Goal: Task Accomplishment & Management: Use online tool/utility

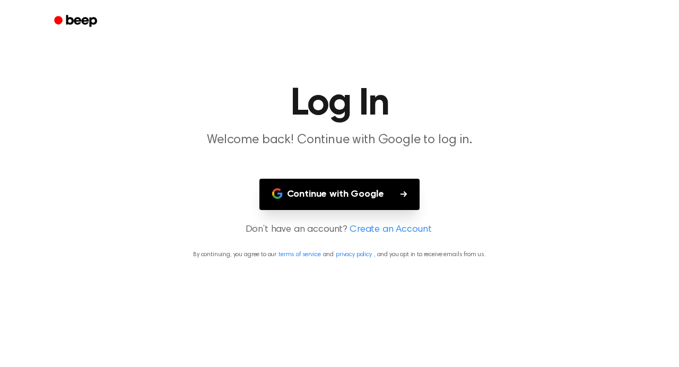
click at [377, 230] on link "Create an Account" at bounding box center [391, 230] width 82 height 14
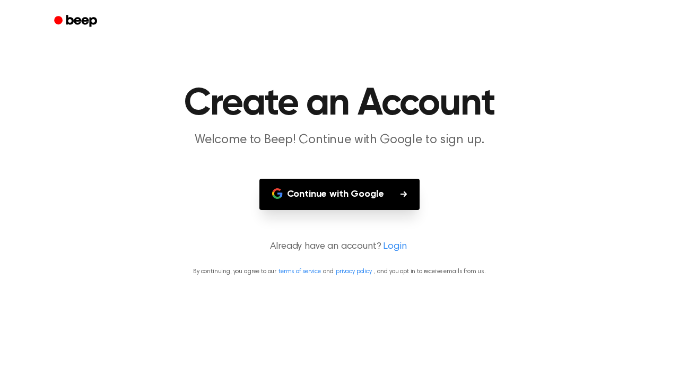
click at [368, 209] on button "Continue with Google" at bounding box center [340, 194] width 161 height 31
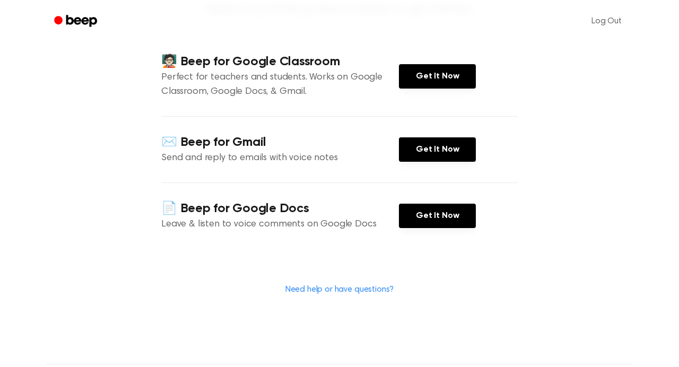
scroll to position [133, 0]
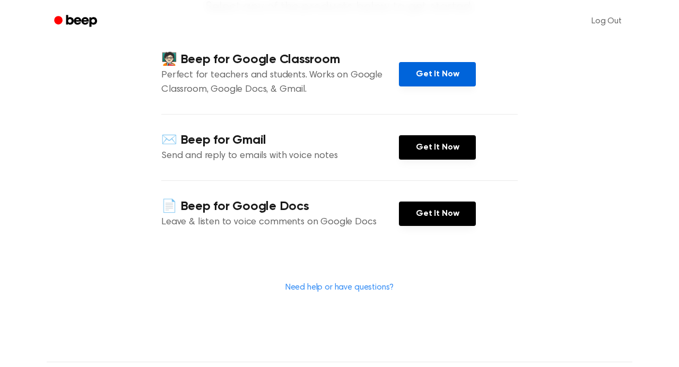
click at [410, 70] on link "Get It Now" at bounding box center [437, 74] width 77 height 24
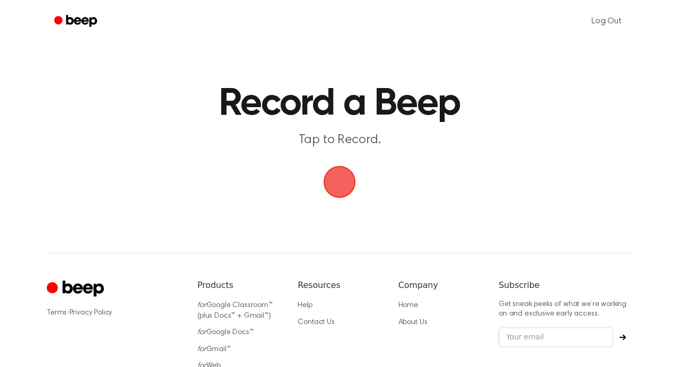
click at [361, 184] on span "button" at bounding box center [340, 182] width 55 height 55
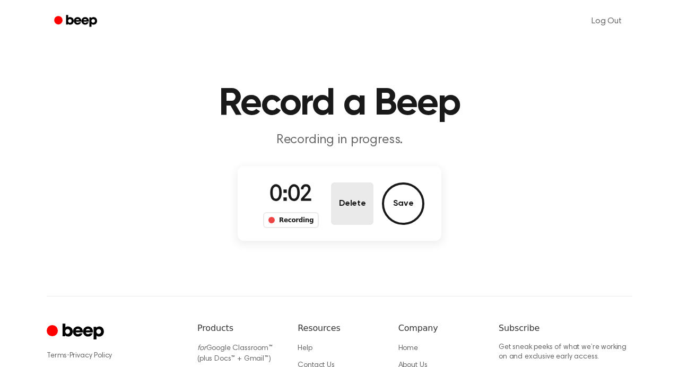
click at [359, 215] on button "Delete" at bounding box center [352, 204] width 42 height 42
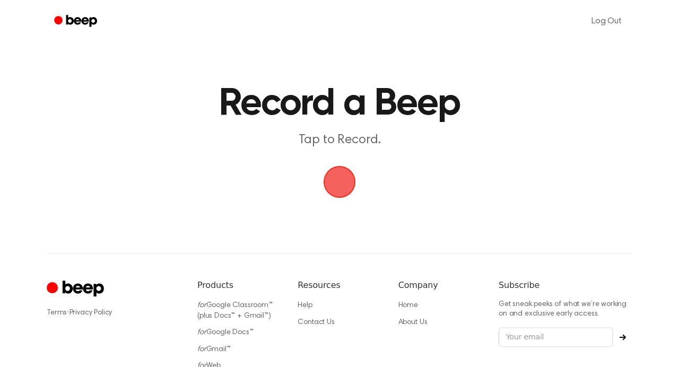
click at [341, 187] on span "button" at bounding box center [340, 182] width 30 height 30
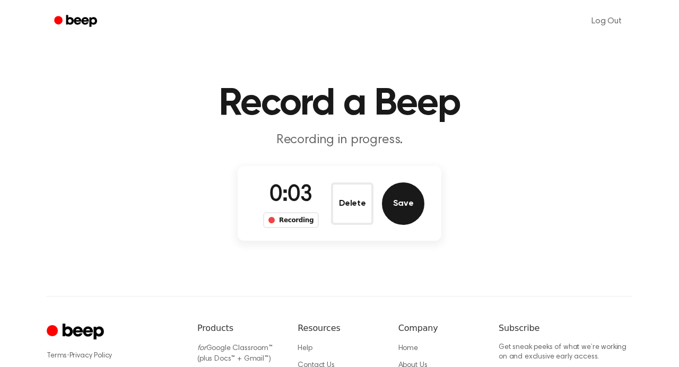
click at [400, 202] on button "Save" at bounding box center [403, 204] width 42 height 42
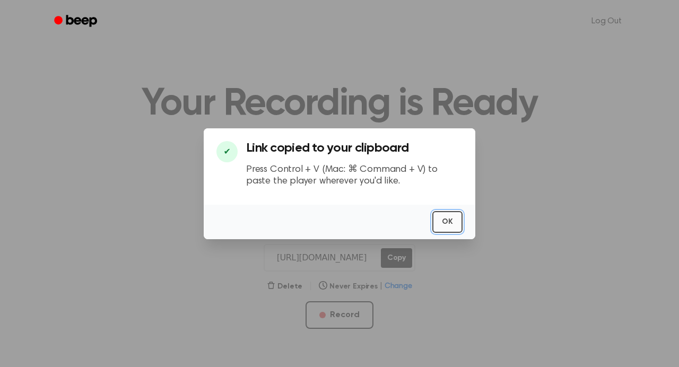
click at [456, 226] on button "OK" at bounding box center [448, 222] width 30 height 22
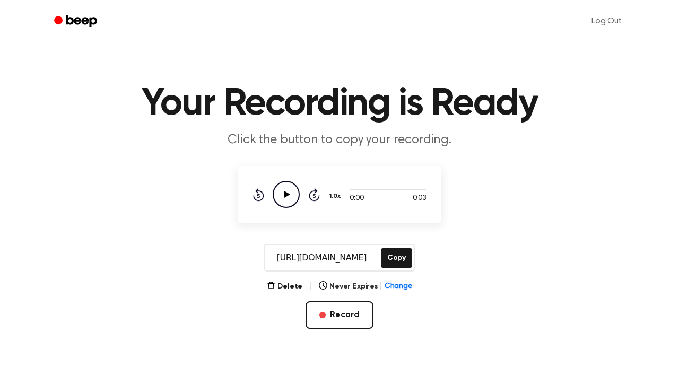
click at [281, 190] on icon "Play Audio" at bounding box center [286, 194] width 27 height 27
click at [281, 190] on icon "Pause Audio" at bounding box center [286, 194] width 27 height 27
click at [287, 294] on div "Delete | Never Expires | Change Record" at bounding box center [340, 304] width 204 height 49
click at [281, 287] on button "Delete" at bounding box center [285, 286] width 36 height 11
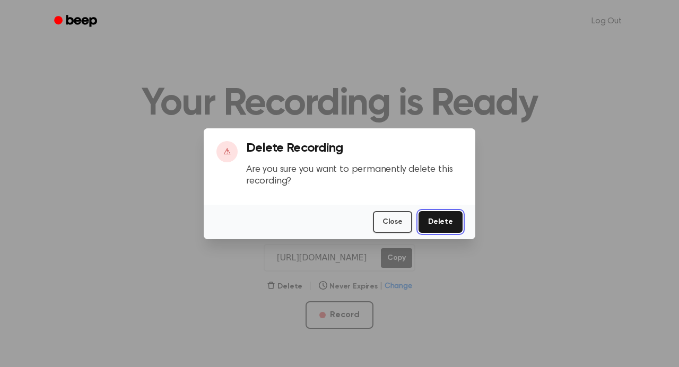
click at [449, 227] on button "Delete" at bounding box center [441, 222] width 44 height 22
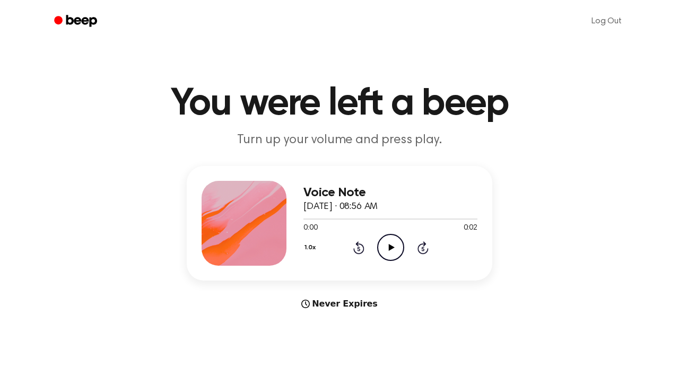
click at [392, 251] on icon "Play Audio" at bounding box center [390, 247] width 27 height 27
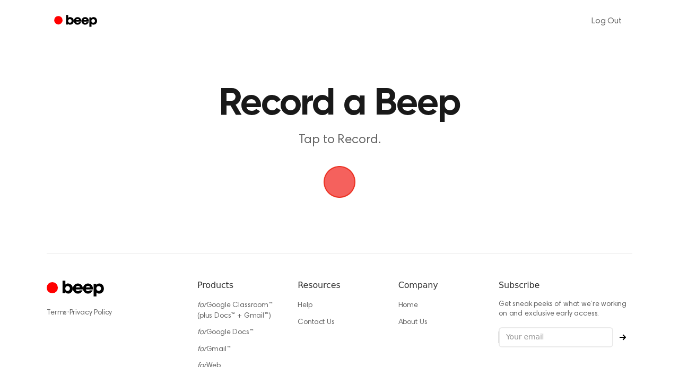
click at [344, 193] on span "button" at bounding box center [340, 182] width 30 height 30
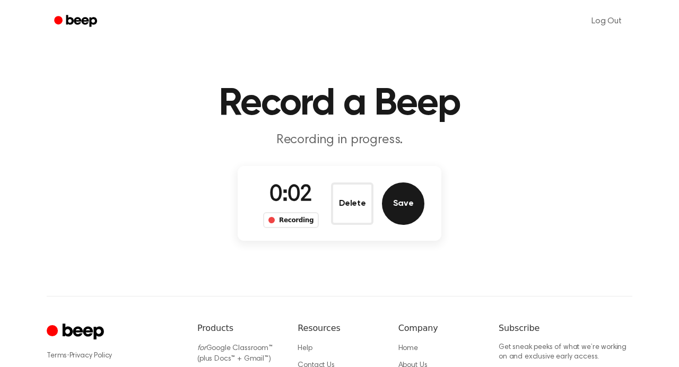
click at [406, 205] on button "Save" at bounding box center [403, 204] width 42 height 42
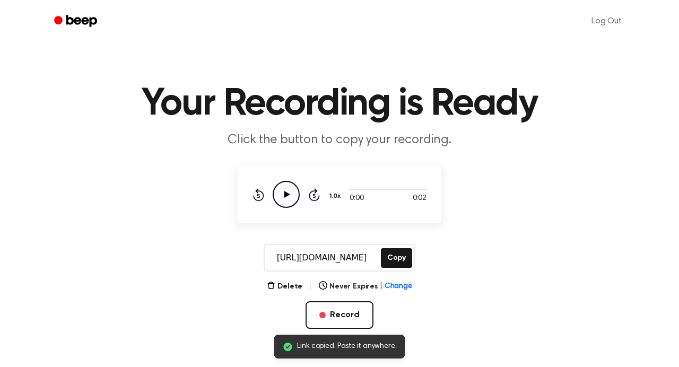
click at [280, 197] on icon "Play Audio" at bounding box center [286, 194] width 27 height 27
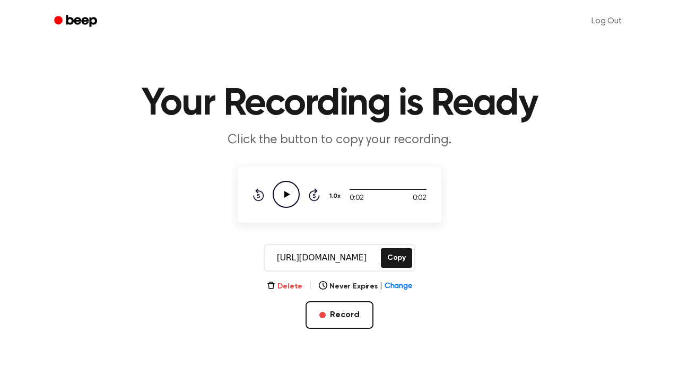
click at [281, 286] on button "Delete" at bounding box center [285, 286] width 36 height 11
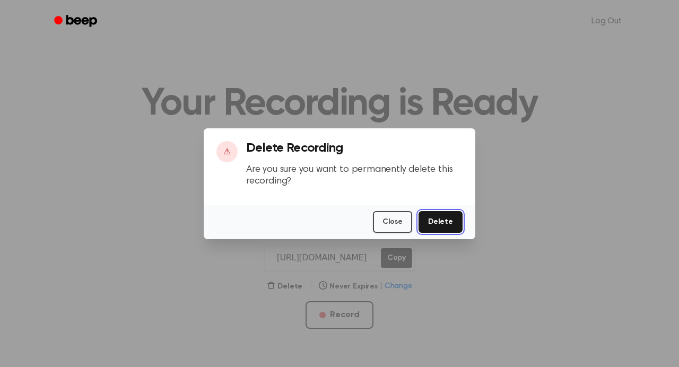
click at [446, 211] on button "Delete" at bounding box center [441, 222] width 44 height 22
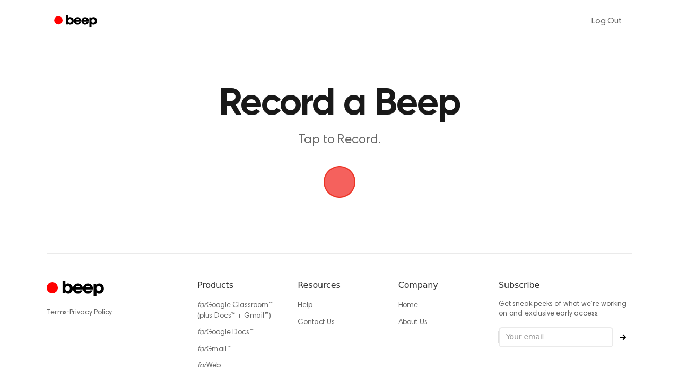
click at [343, 177] on span "button" at bounding box center [340, 182] width 38 height 38
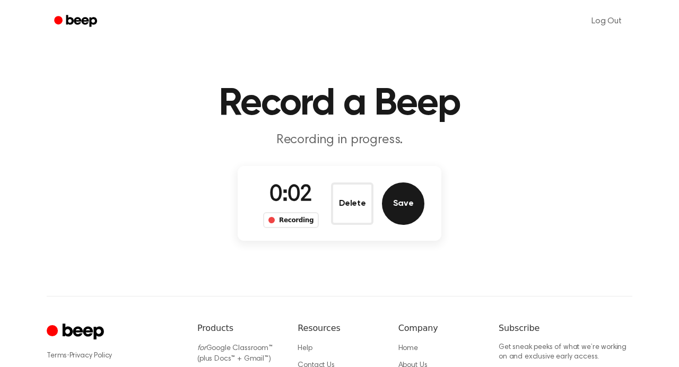
click at [394, 198] on button "Save" at bounding box center [403, 204] width 42 height 42
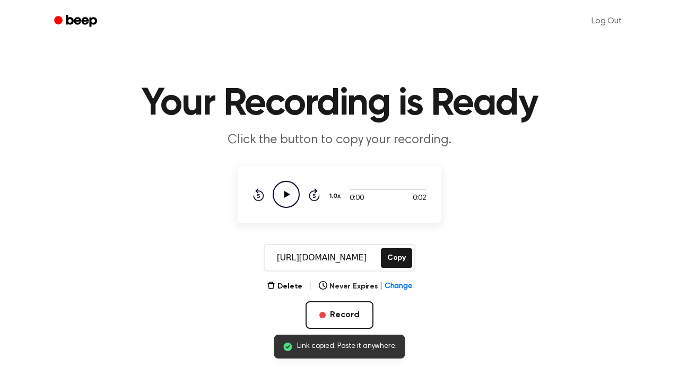
click at [289, 187] on icon "Play Audio" at bounding box center [286, 194] width 27 height 27
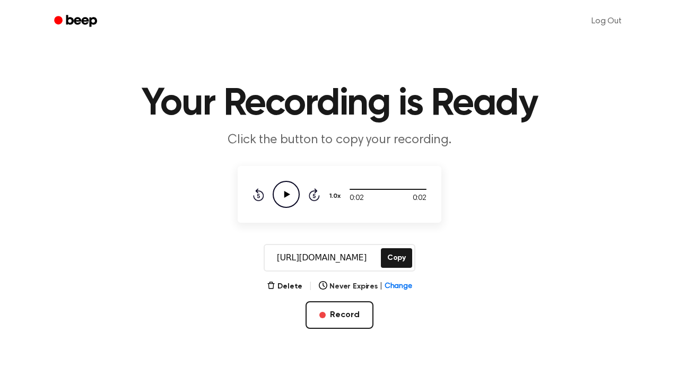
click at [275, 201] on icon "Play Audio" at bounding box center [286, 194] width 27 height 27
click at [398, 261] on button "Copy" at bounding box center [396, 258] width 31 height 20
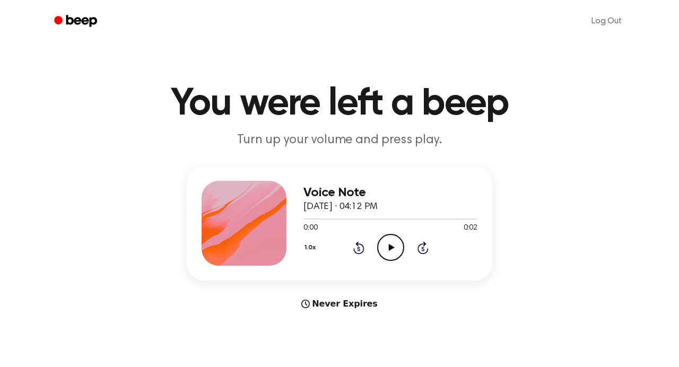
click at [384, 255] on icon "Play Audio" at bounding box center [390, 247] width 27 height 27
click at [384, 255] on icon "Pause Audio" at bounding box center [390, 247] width 27 height 27
